Goal: Find specific page/section: Find specific page/section

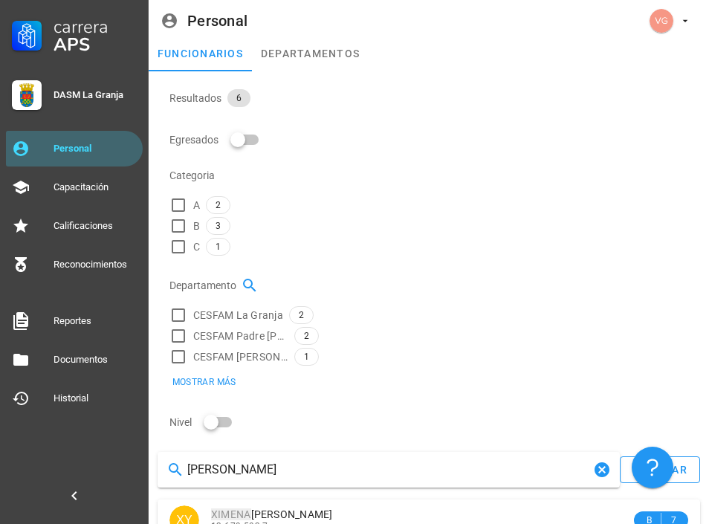
type input "[PERSON_NAME]"
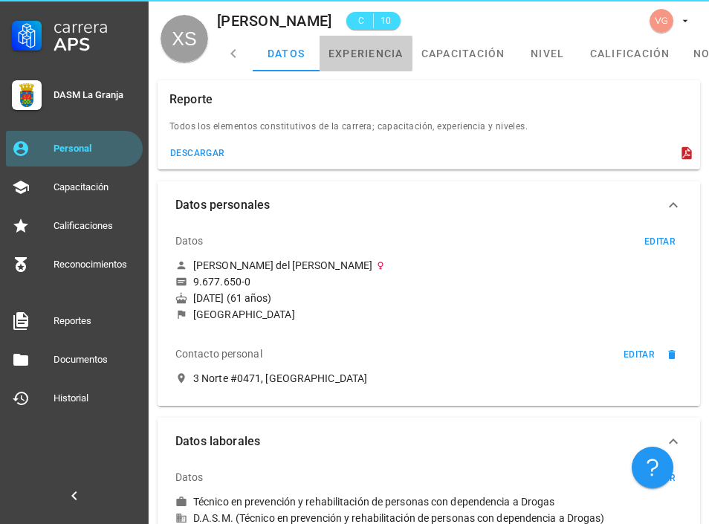
click at [349, 46] on link "experiencia" at bounding box center [366, 54] width 93 height 36
